Goal: Information Seeking & Learning: Learn about a topic

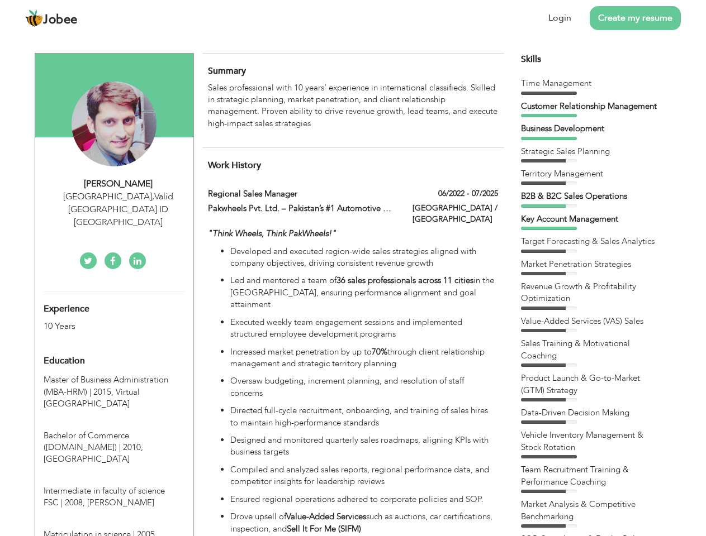
click at [114, 196] on div "[GEOGRAPHIC_DATA] , Valid [GEOGRAPHIC_DATA] ID [GEOGRAPHIC_DATA]" at bounding box center [119, 210] width 150 height 39
click at [118, 184] on div "[PERSON_NAME]" at bounding box center [119, 184] width 150 height 13
click at [118, 197] on div "[GEOGRAPHIC_DATA] , Valid [GEOGRAPHIC_DATA] ID [GEOGRAPHIC_DATA]" at bounding box center [119, 210] width 150 height 39
click at [114, 292] on div "Experience 10 Years" at bounding box center [101, 312] width 132 height 40
click at [101, 320] on div "10 Years" at bounding box center [101, 326] width 115 height 13
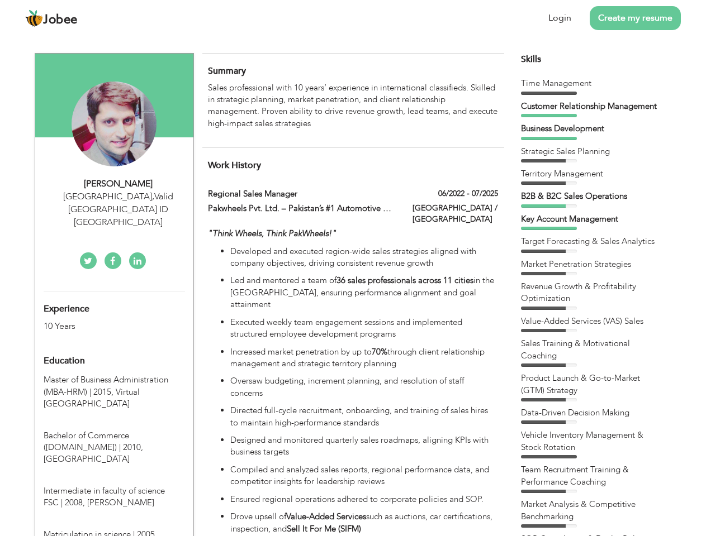
click at [114, 350] on div "Education" at bounding box center [101, 361] width 132 height 22
click at [114, 374] on span "Master of Business Administration (MBA-HRM) | 2015," at bounding box center [106, 385] width 125 height 23
click at [114, 430] on span "Bachelor of Commerce ([DOMAIN_NAME]) | 2010," at bounding box center [93, 441] width 99 height 23
click at [114, 485] on span "Intermediate in faculty of science FSC | 2008," at bounding box center [104, 496] width 121 height 23
click at [114, 529] on span "Matriculation in science | 2005," at bounding box center [100, 534] width 113 height 11
